Goal: Task Accomplishment & Management: Manage account settings

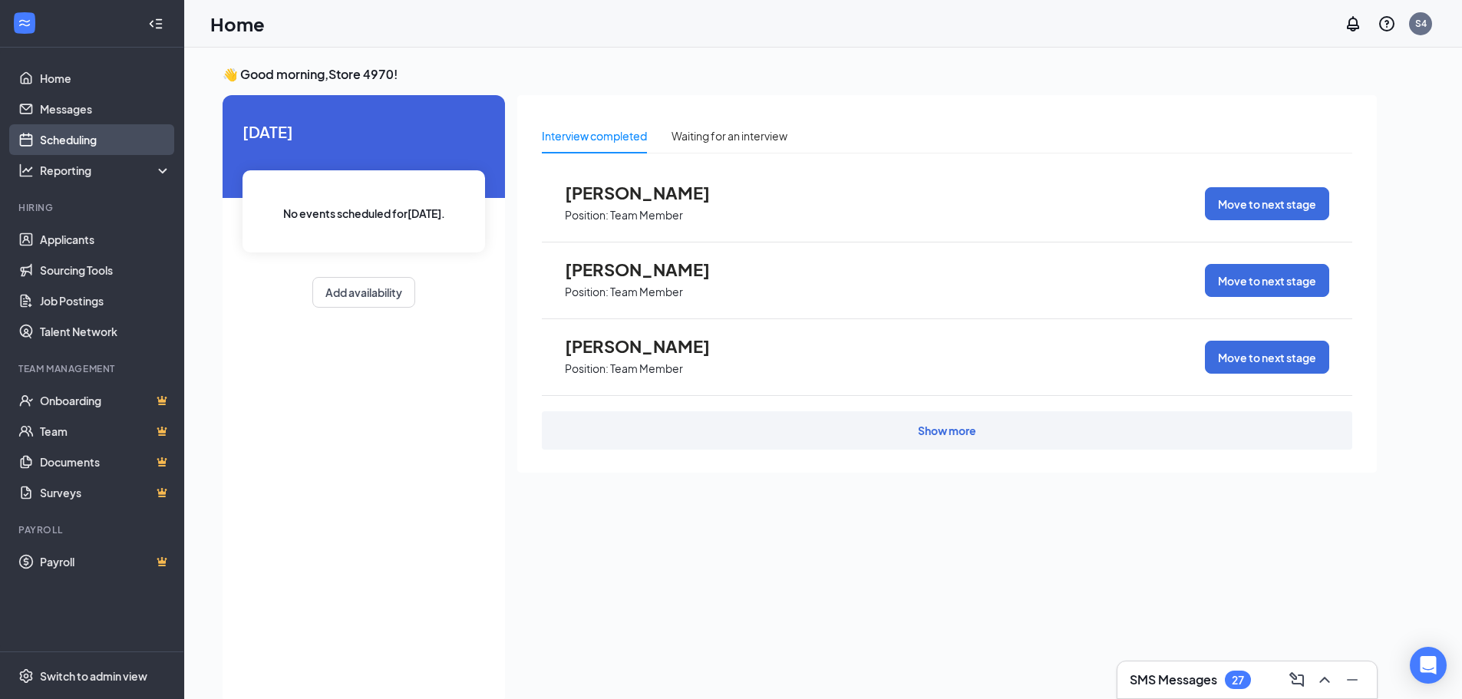
click at [94, 143] on link "Scheduling" at bounding box center [105, 139] width 131 height 31
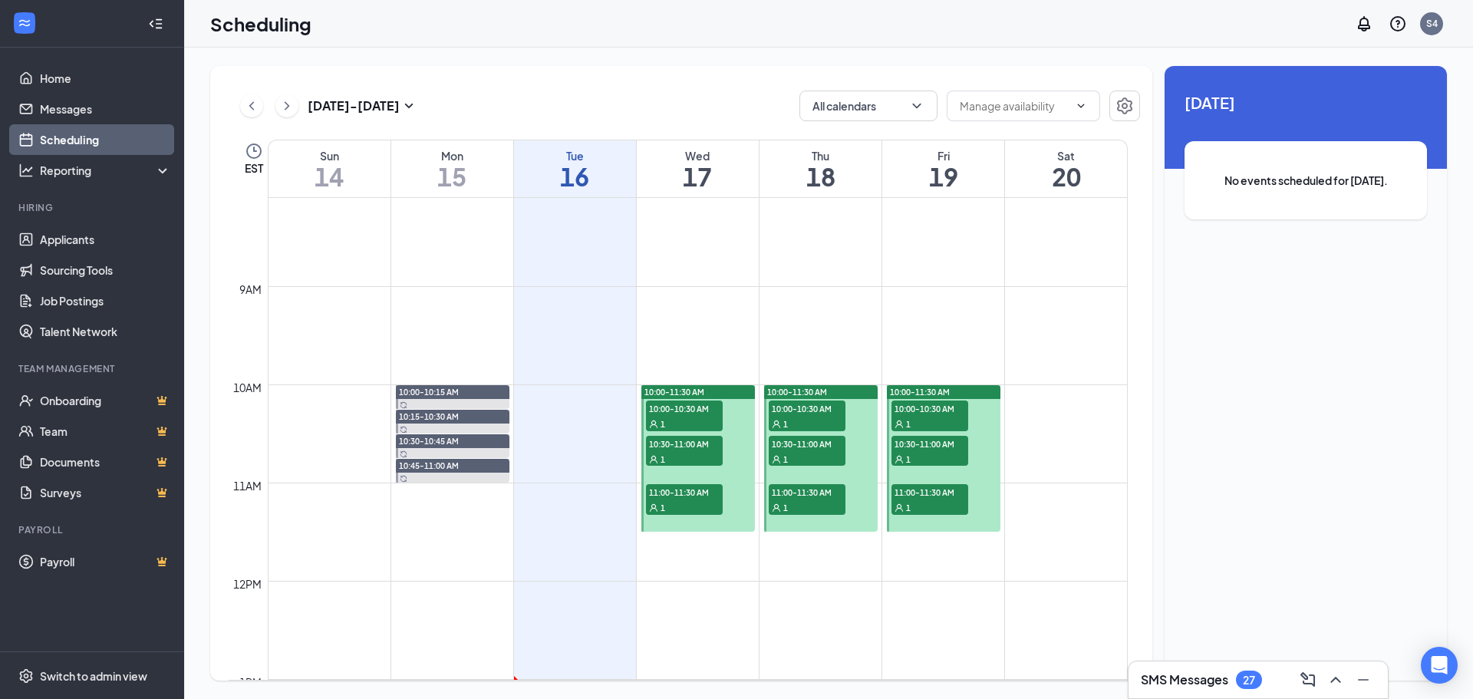
scroll to position [831, 0]
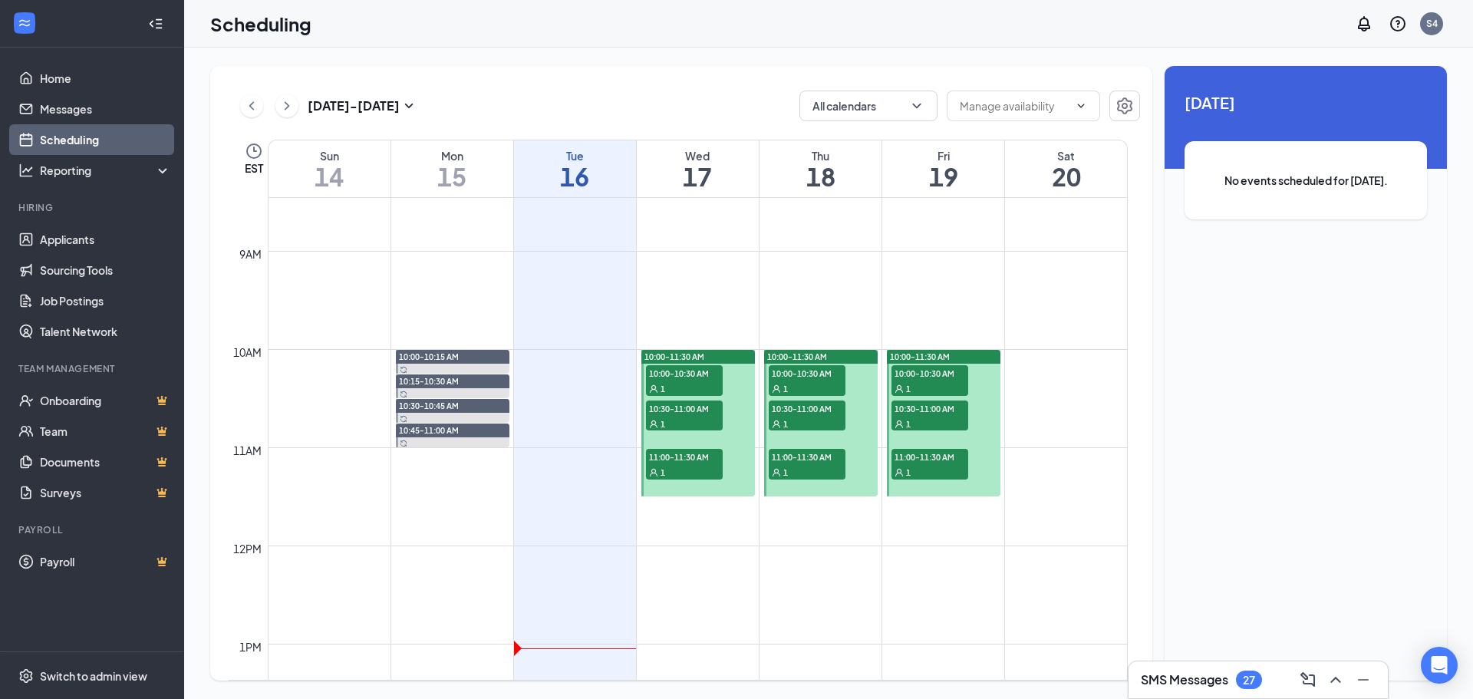
click at [689, 374] on span "10:00-10:30 AM" at bounding box center [684, 372] width 77 height 15
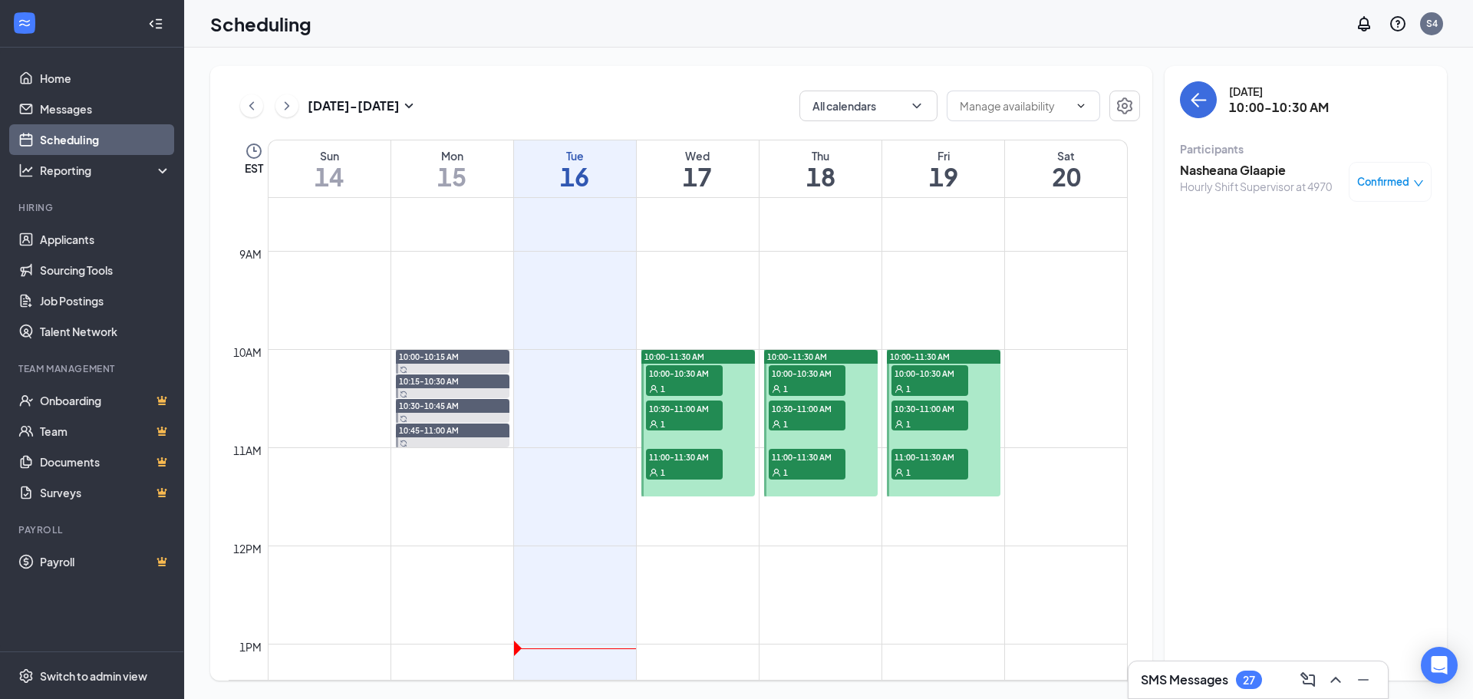
click at [680, 397] on div "10:00-10:30 AM 1" at bounding box center [685, 381] width 80 height 34
click at [258, 110] on icon "ChevronLeft" at bounding box center [251, 106] width 15 height 18
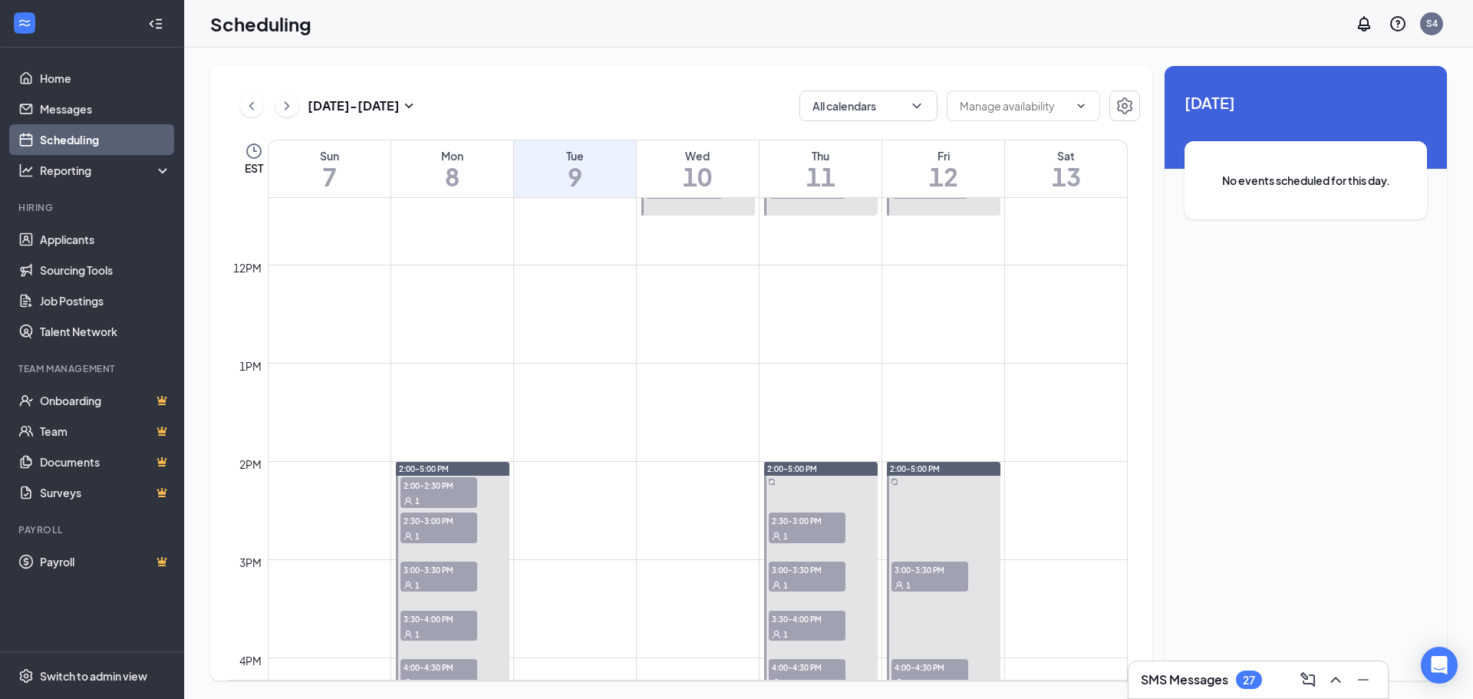
scroll to position [1138, 0]
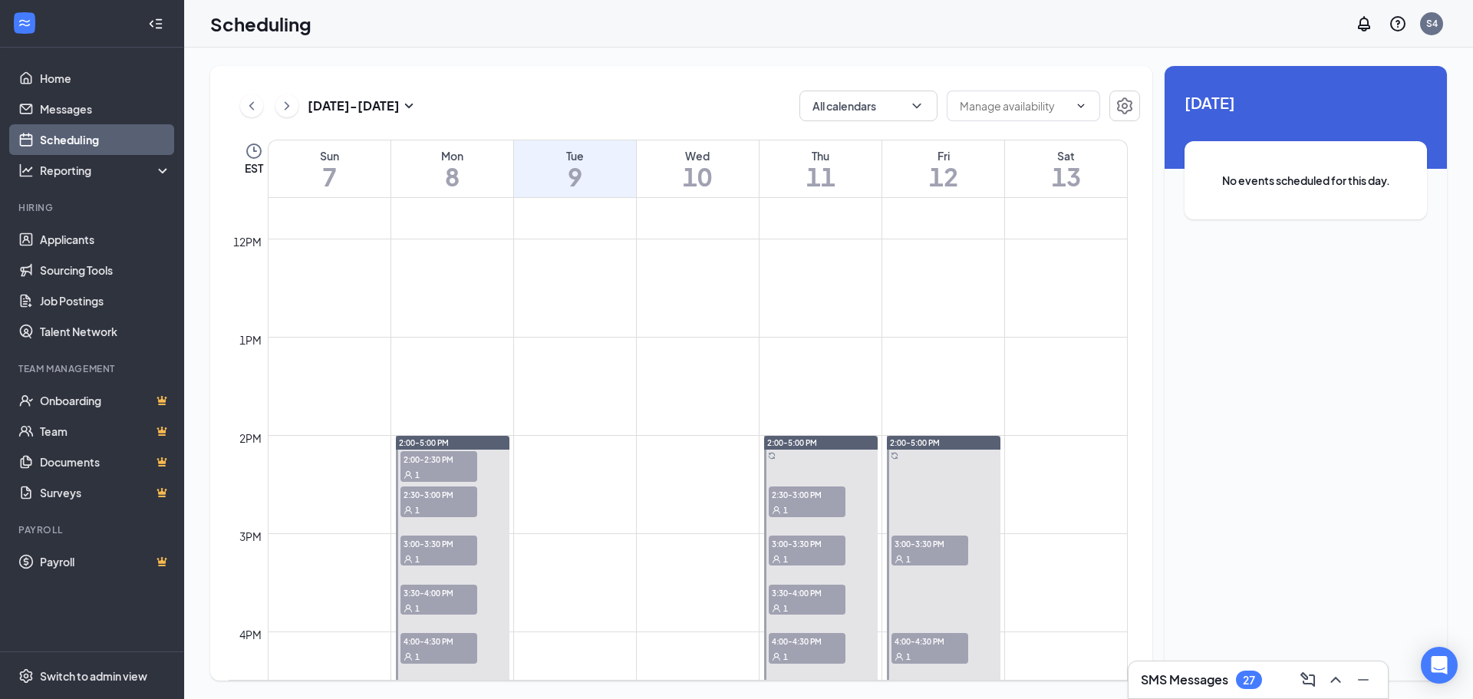
click at [441, 481] on div "1" at bounding box center [439, 474] width 77 height 15
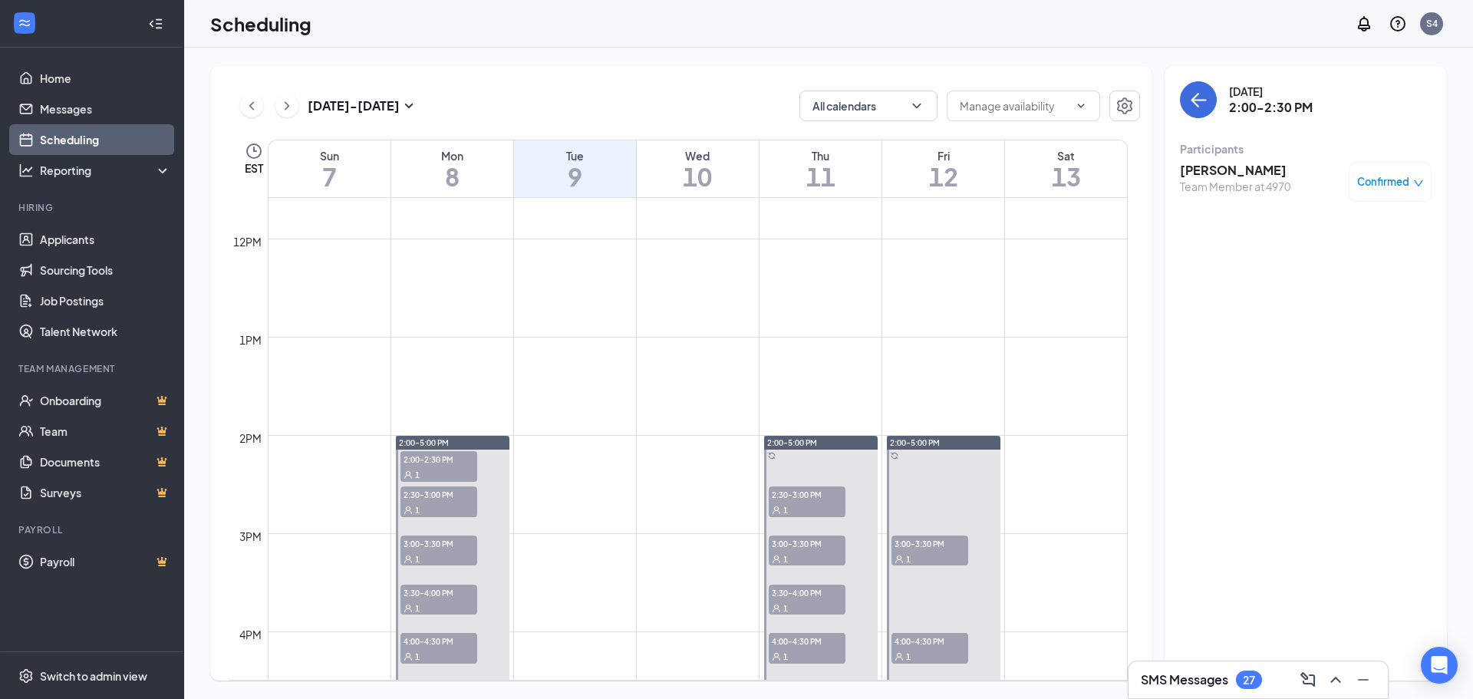
click at [447, 500] on span "2:30-3:00 PM" at bounding box center [439, 494] width 77 height 15
click at [444, 529] on div at bounding box center [453, 583] width 114 height 294
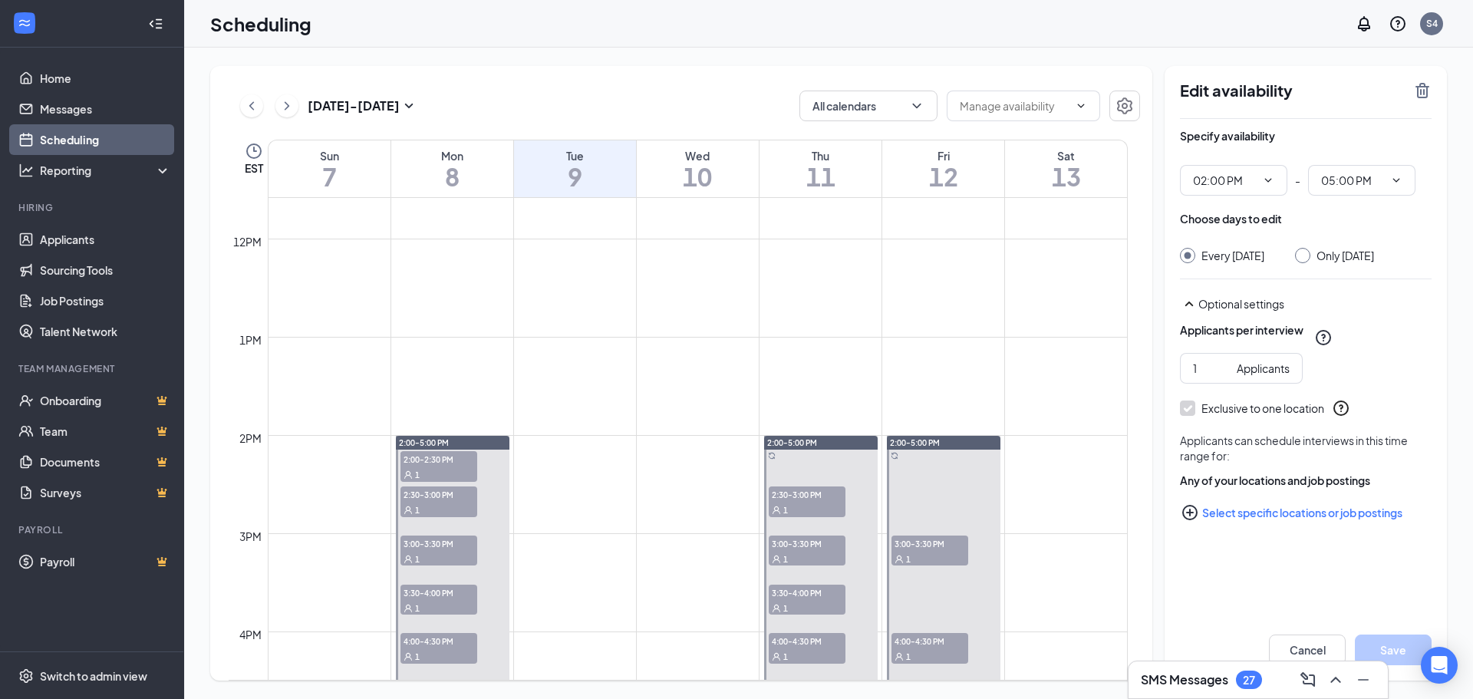
click at [434, 597] on span "3:30-4:00 PM" at bounding box center [439, 592] width 77 height 15
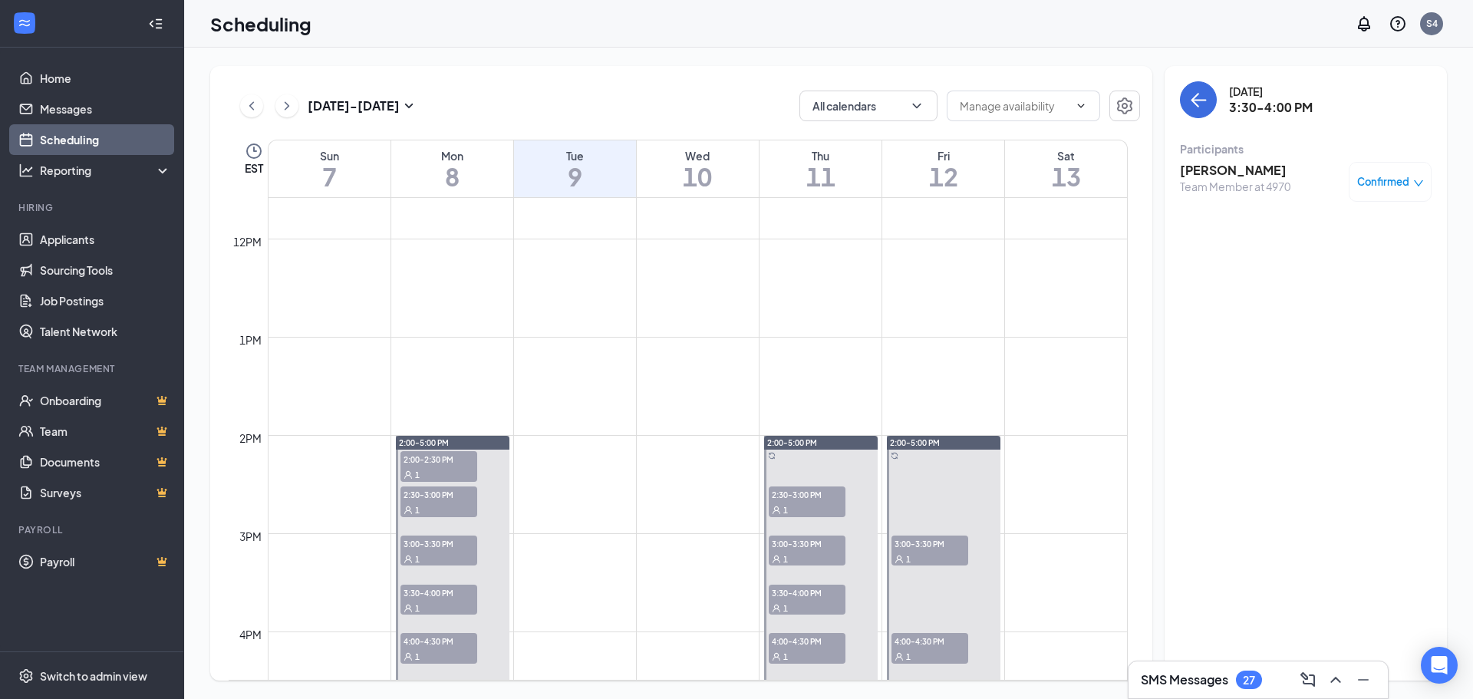
click at [431, 642] on span "4:00-4:30 PM" at bounding box center [439, 640] width 77 height 15
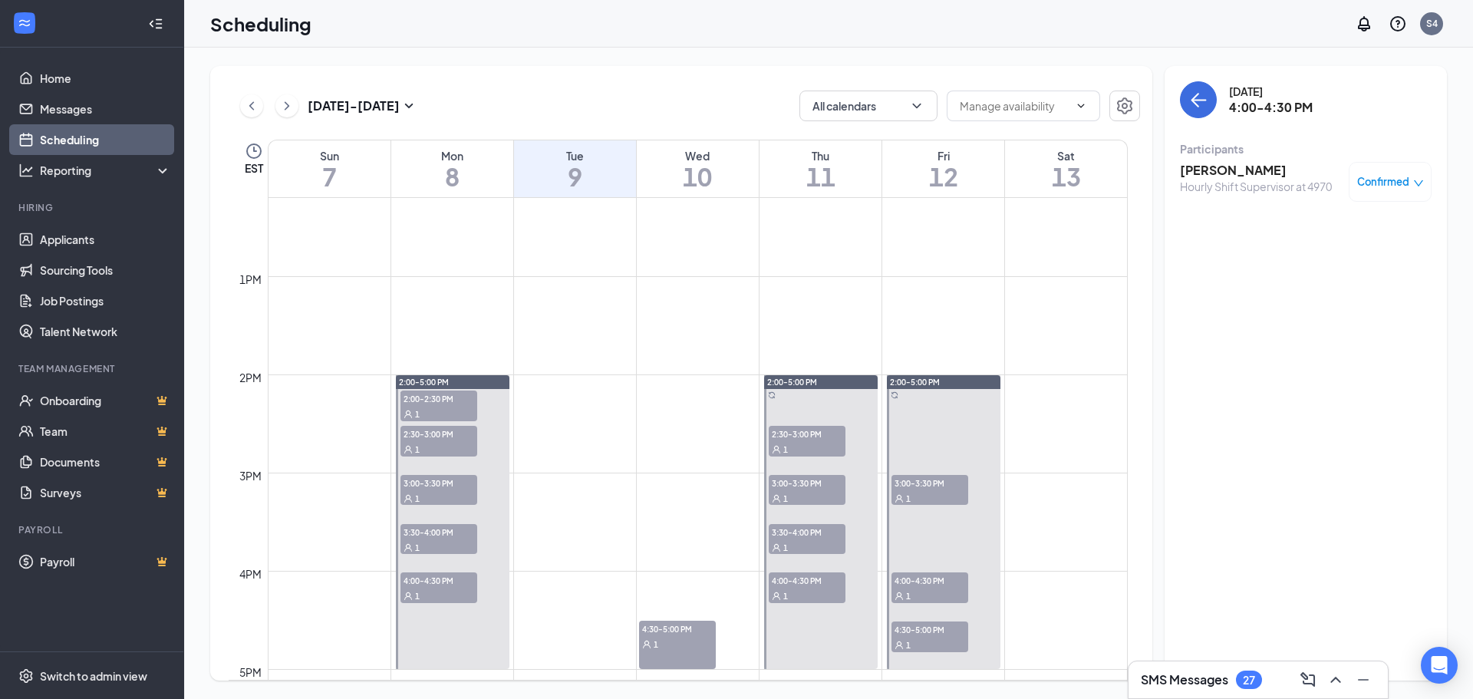
scroll to position [1291, 0]
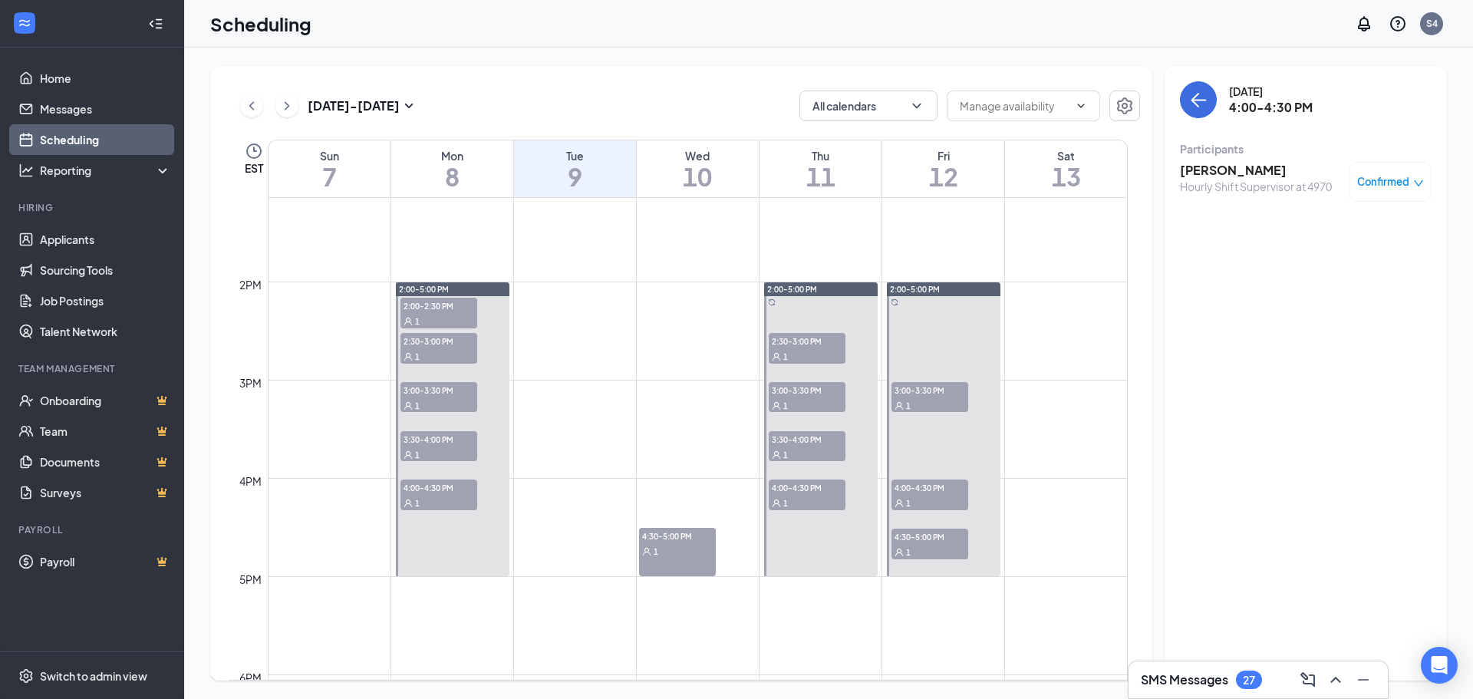
click at [678, 533] on span "4:30-5:00 PM" at bounding box center [677, 535] width 77 height 15
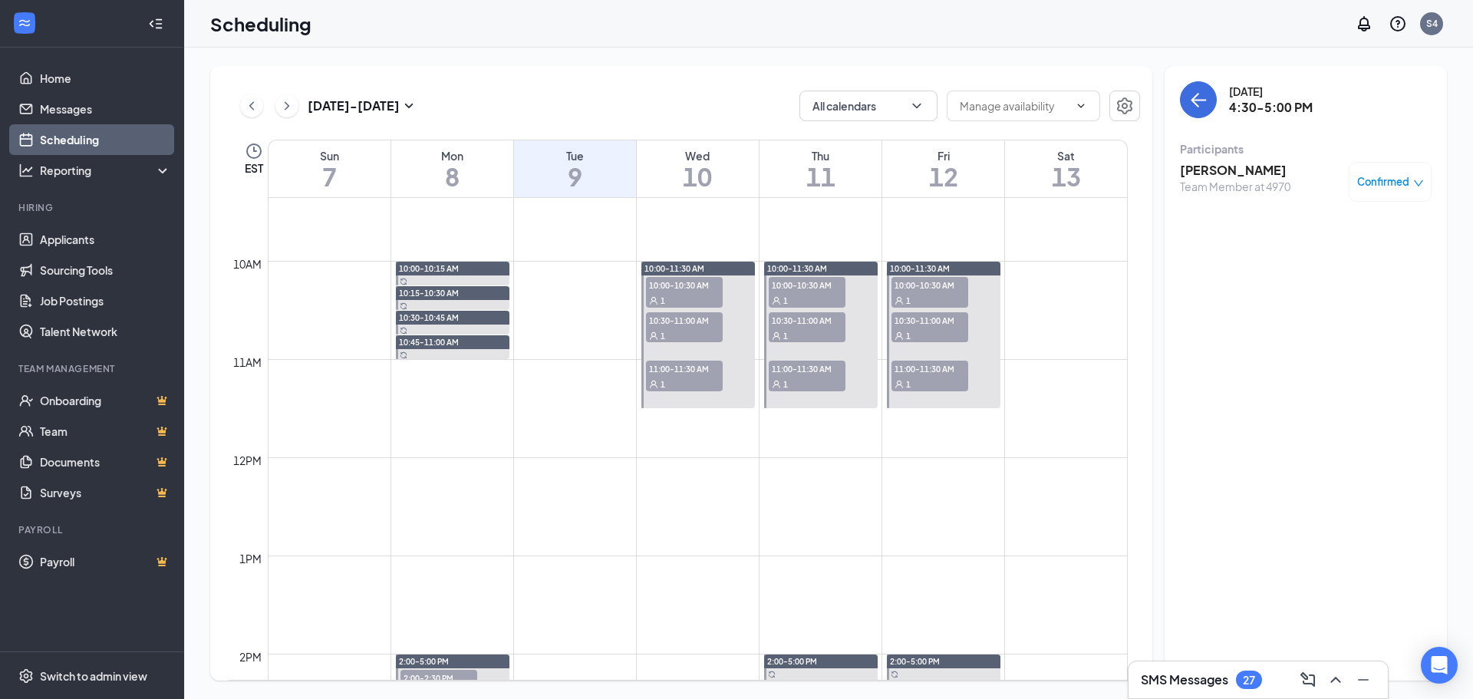
scroll to position [908, 0]
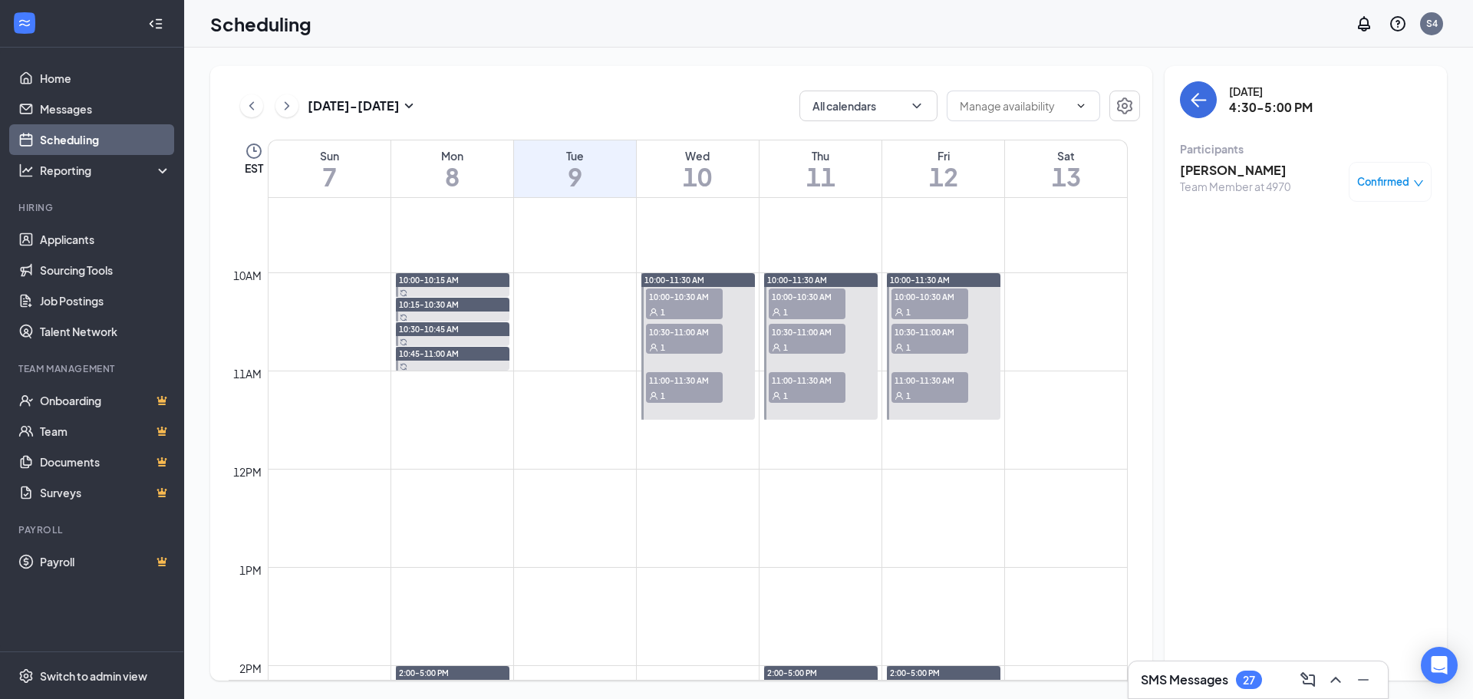
click at [683, 391] on div "1" at bounding box center [684, 395] width 77 height 15
click at [688, 334] on span "10:30-11:00 AM" at bounding box center [684, 331] width 77 height 15
click at [691, 316] on div "1" at bounding box center [684, 311] width 77 height 15
click at [691, 335] on span "10:30-11:00 AM" at bounding box center [684, 331] width 77 height 15
click at [793, 305] on div "1" at bounding box center [807, 311] width 77 height 15
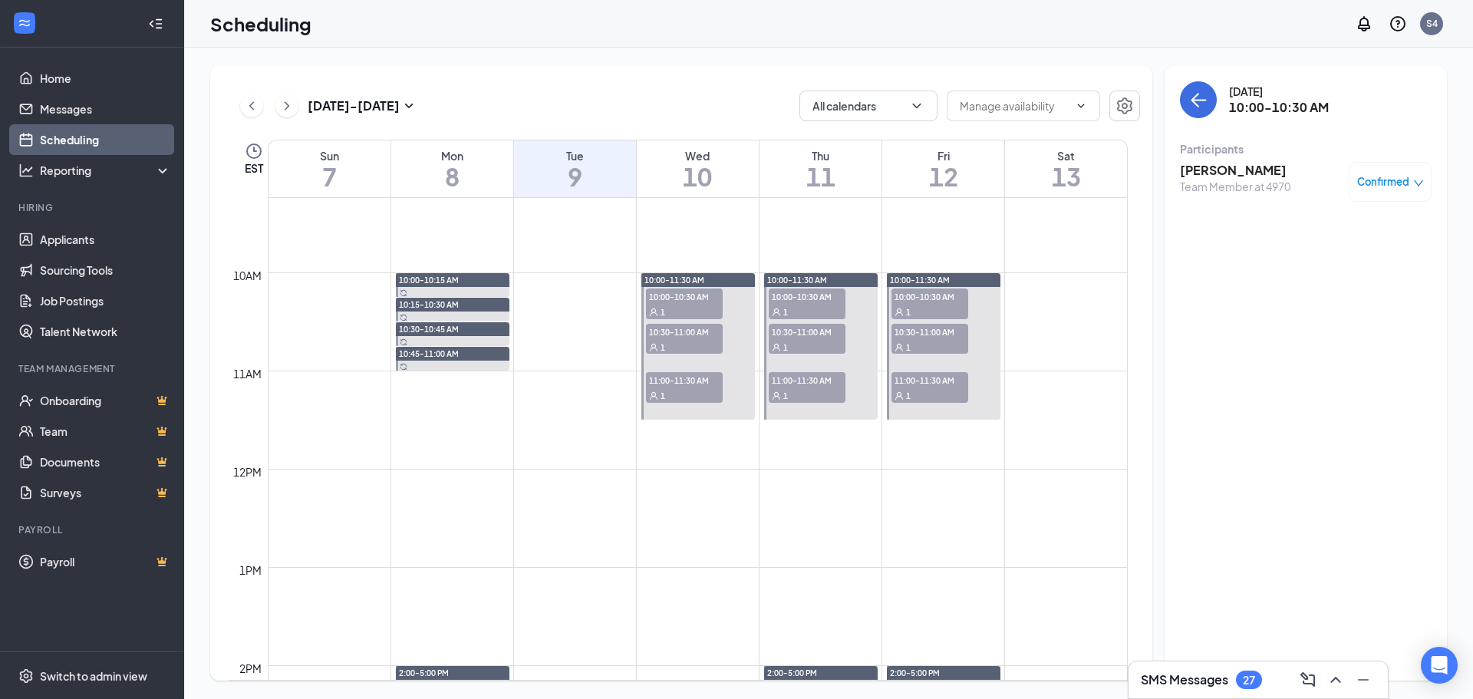
click at [798, 328] on span "10:30-11:00 AM" at bounding box center [807, 331] width 77 height 15
click at [804, 380] on span "11:00-11:30 AM" at bounding box center [807, 379] width 77 height 15
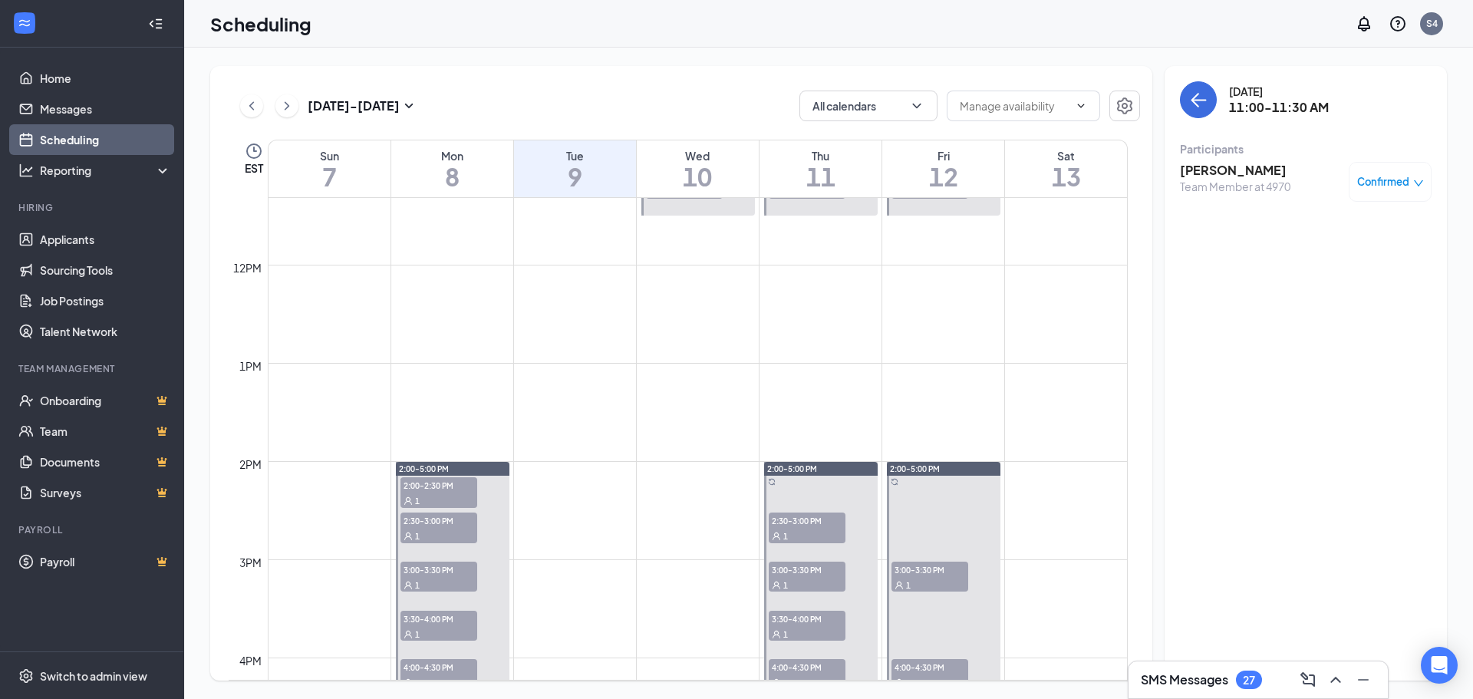
scroll to position [1138, 0]
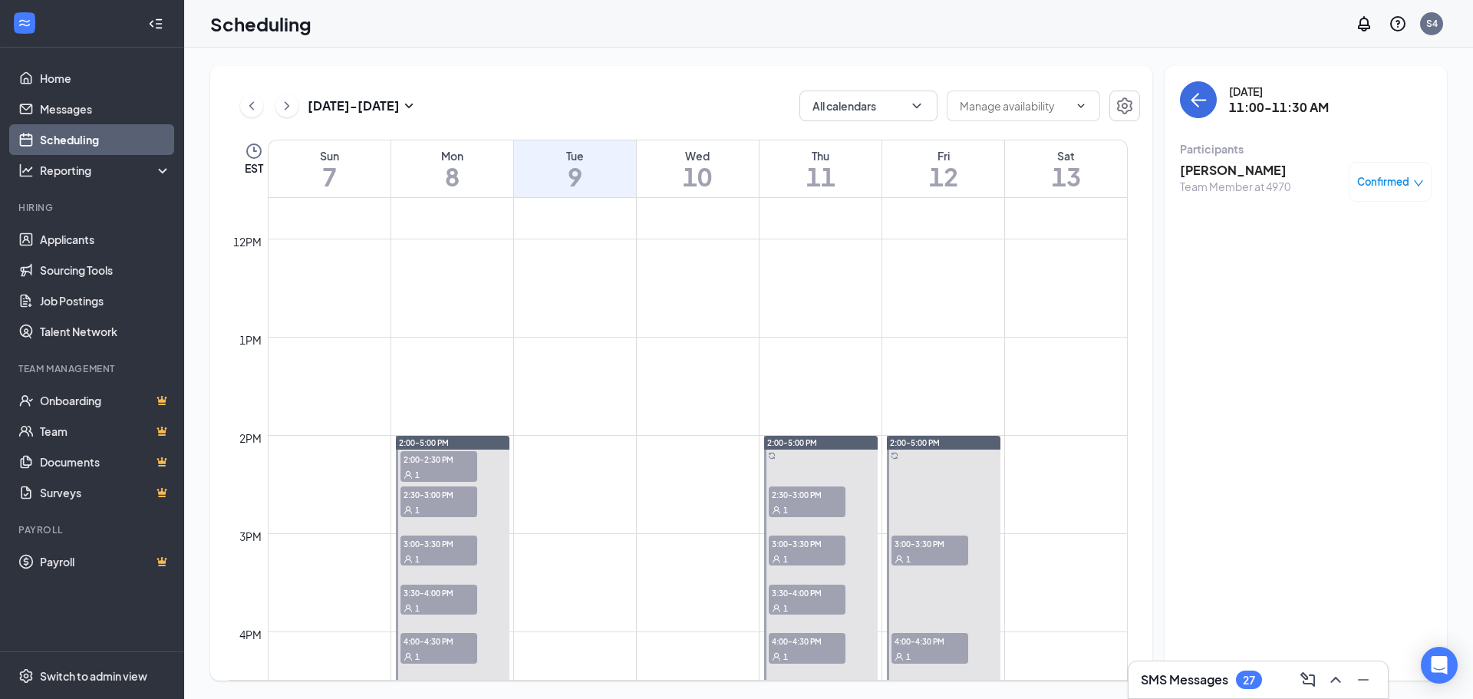
click at [809, 486] on div "2:30-3:00 PM 1" at bounding box center [807, 502] width 80 height 34
click at [804, 549] on div "3:00-3:30 PM 1" at bounding box center [807, 551] width 77 height 31
click at [809, 587] on span "3:30-4:00 PM" at bounding box center [807, 592] width 77 height 15
click at [830, 641] on span "4:00-4:30 PM" at bounding box center [807, 640] width 77 height 15
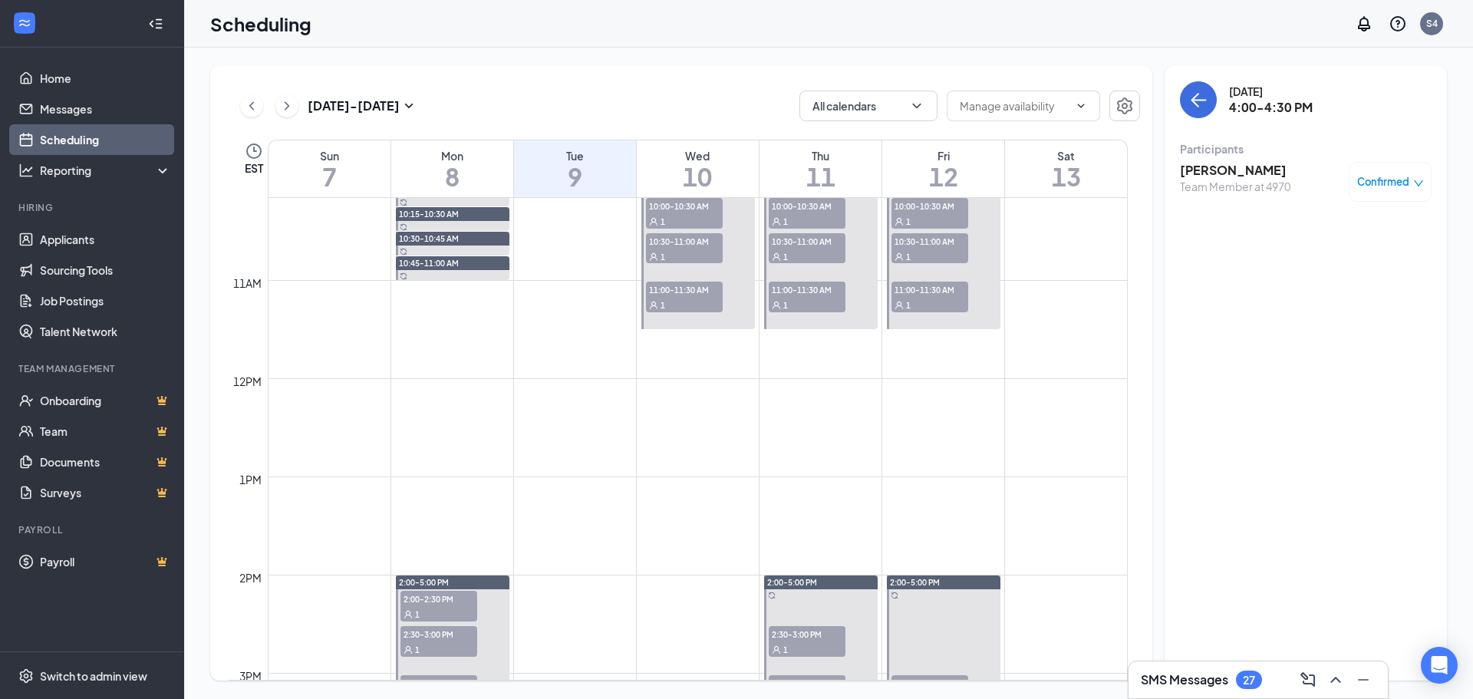
scroll to position [985, 0]
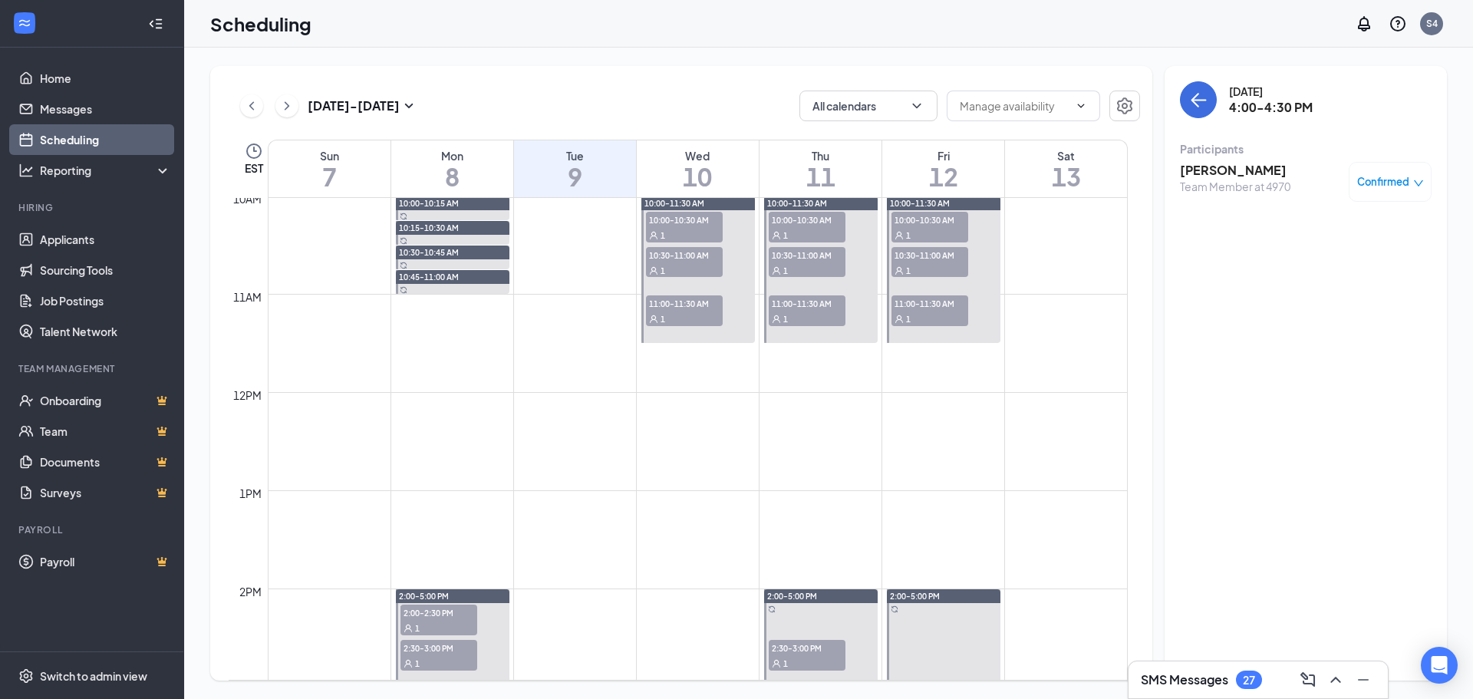
click at [945, 208] on span "10:00-11:30 AM" at bounding box center [920, 203] width 60 height 11
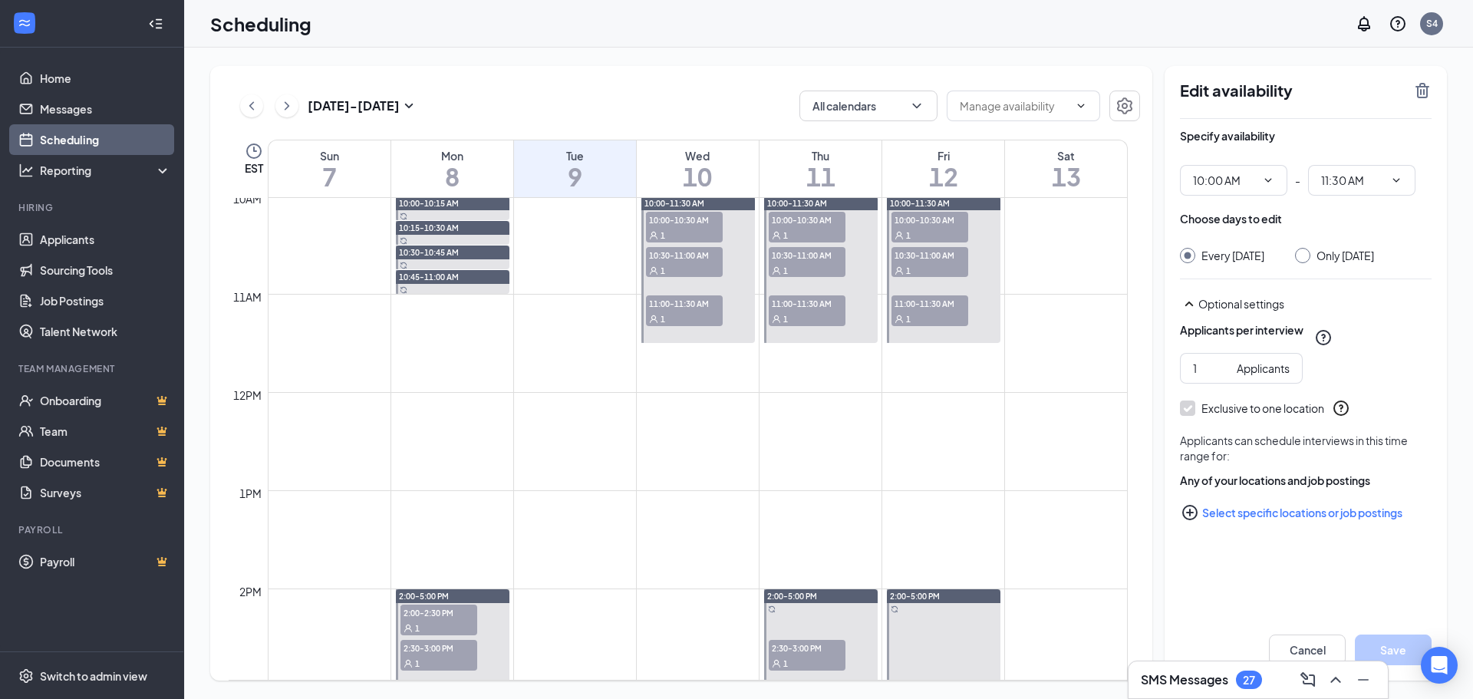
click at [948, 220] on span "10:00-10:30 AM" at bounding box center [930, 219] width 77 height 15
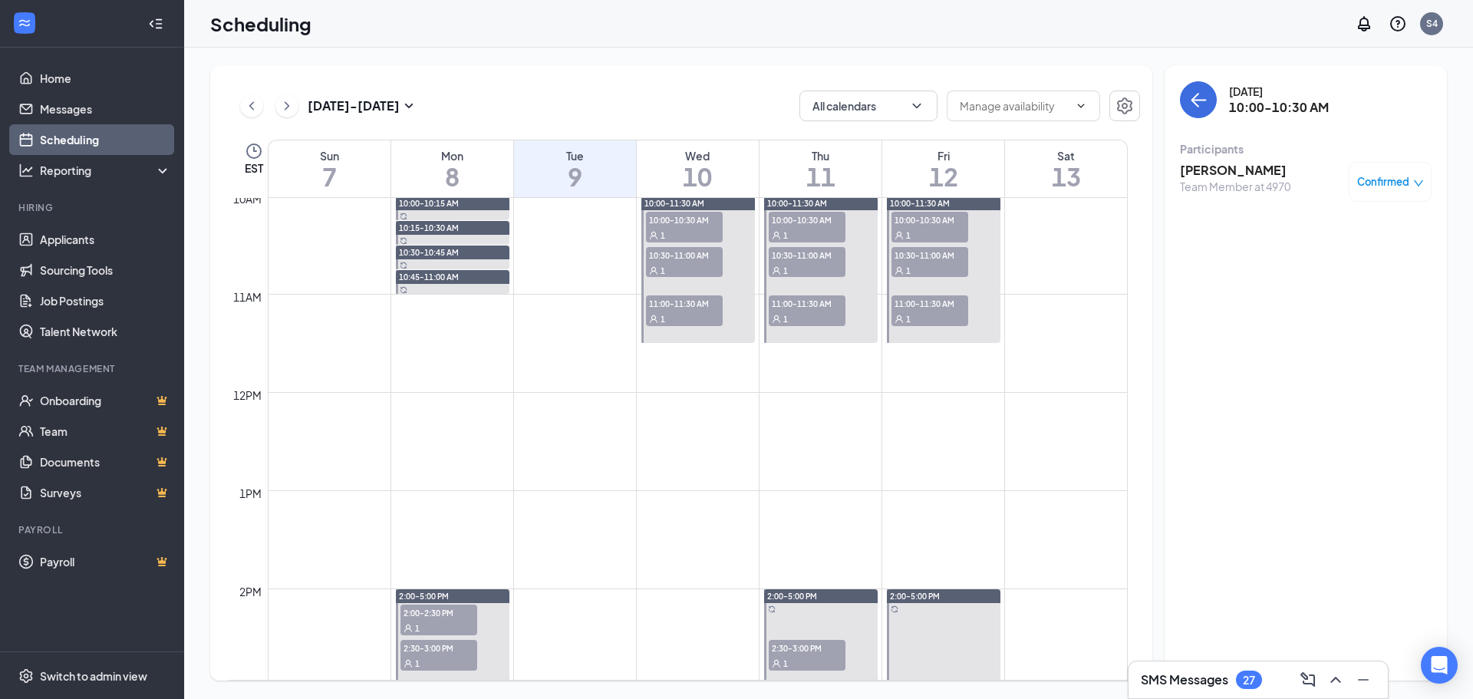
click at [922, 252] on span "10:30-11:00 AM" at bounding box center [930, 254] width 77 height 15
